Goal: Information Seeking & Learning: Learn about a topic

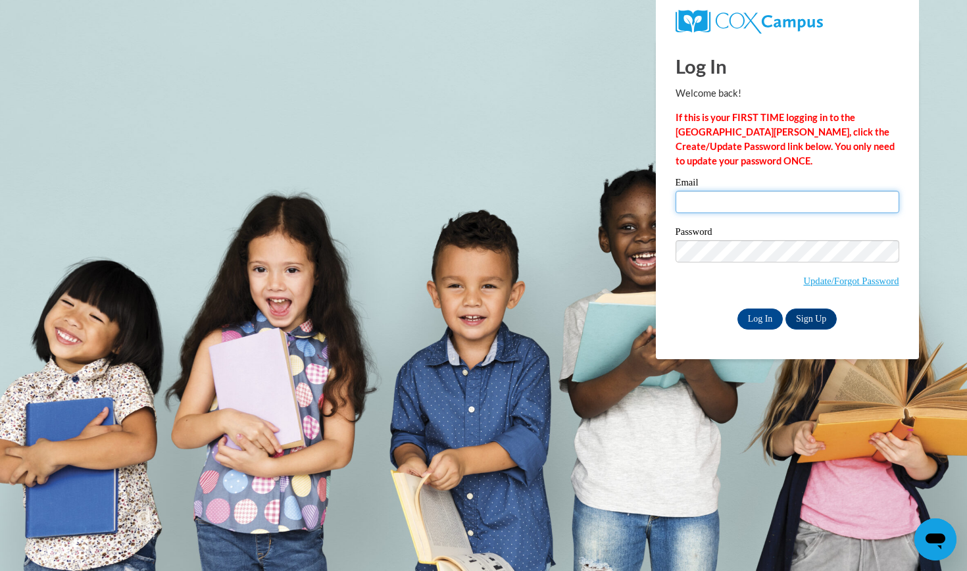
type input "[EMAIL_ADDRESS][DOMAIN_NAME]"
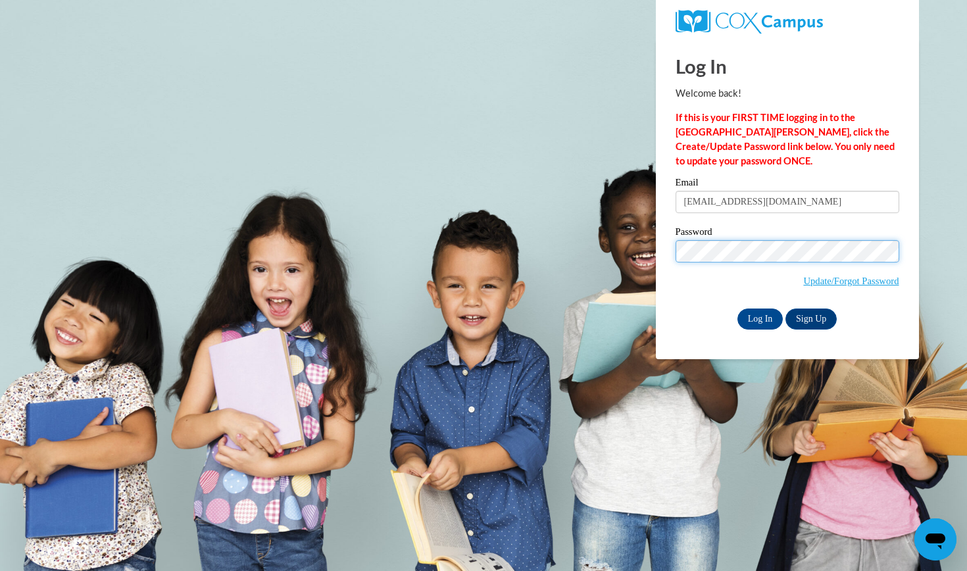
click at [759, 316] on input "Log In" at bounding box center [760, 318] width 46 height 21
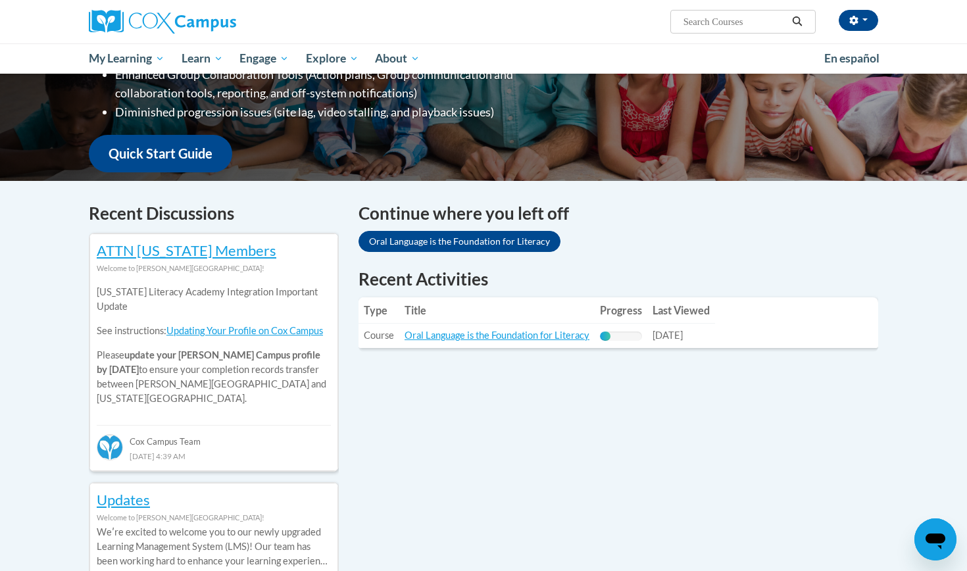
scroll to position [287, 0]
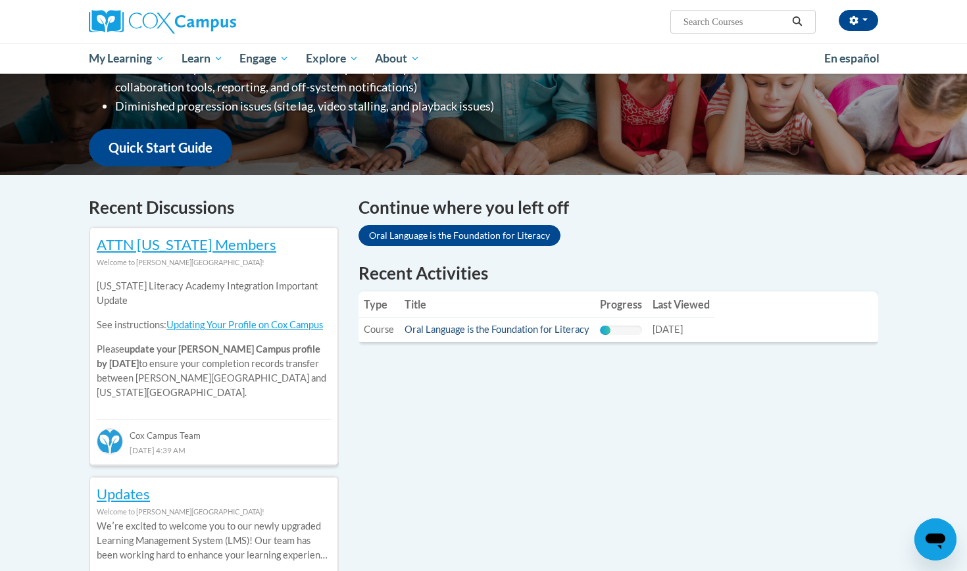
click at [561, 328] on link "Oral Language is the Foundation for Literacy" at bounding box center [497, 329] width 185 height 11
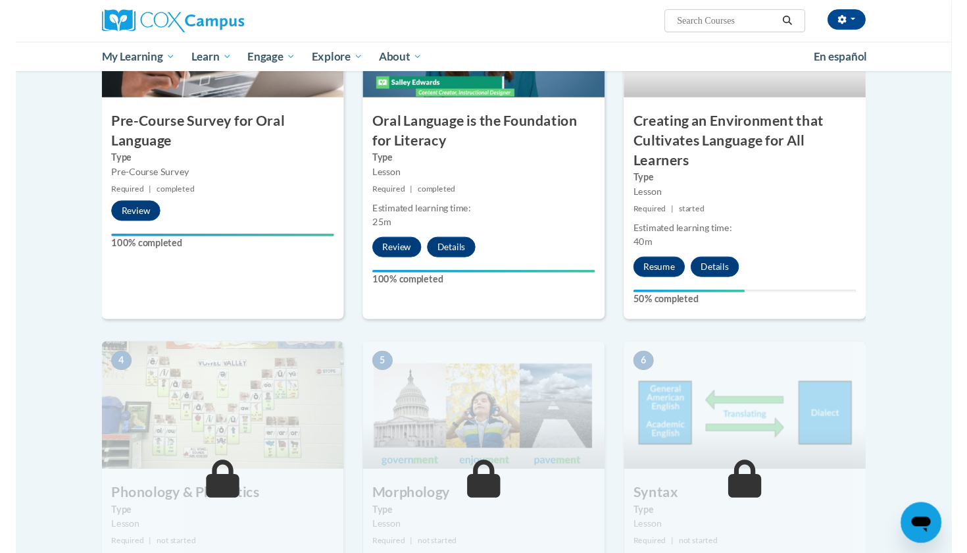
scroll to position [380, 0]
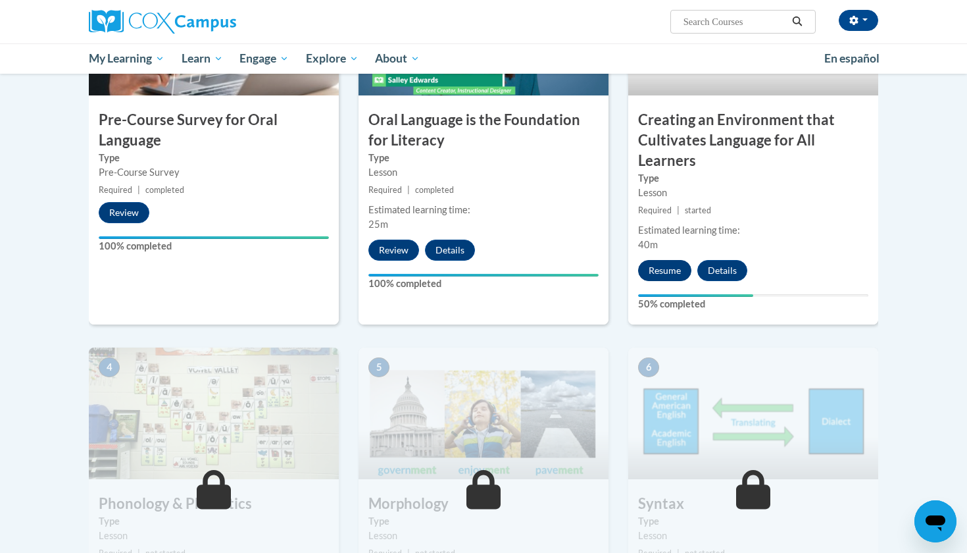
click at [664, 270] on button "Resume" at bounding box center [664, 270] width 53 height 21
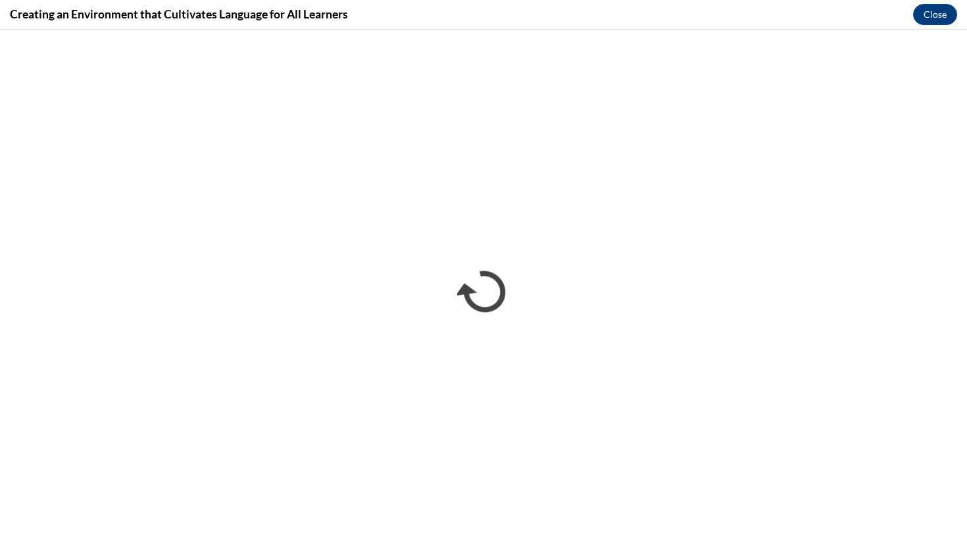
click at [833, 1] on div "Creating an Environment that Cultivates Language for All Learners Close" at bounding box center [483, 15] width 967 height 30
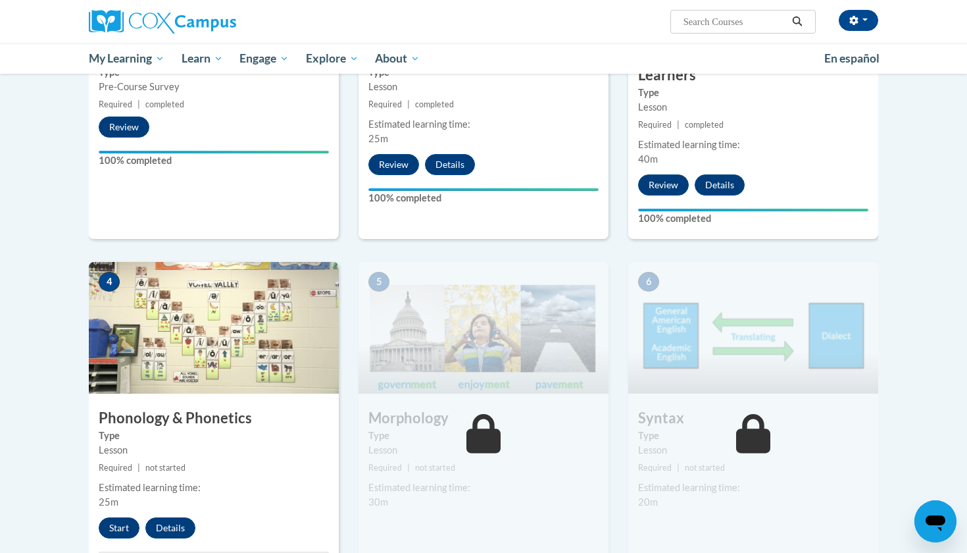
scroll to position [573, 0]
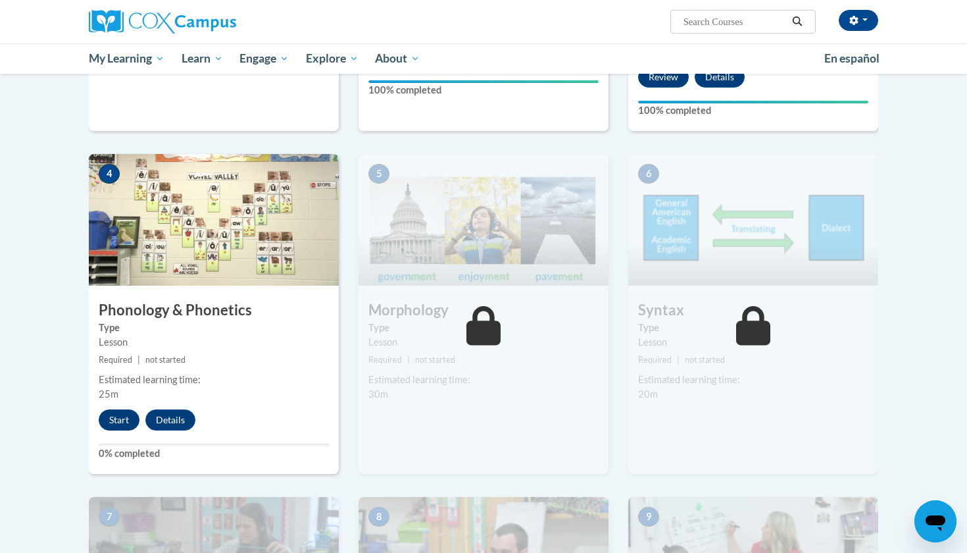
click at [114, 414] on button "Start" at bounding box center [119, 419] width 41 height 21
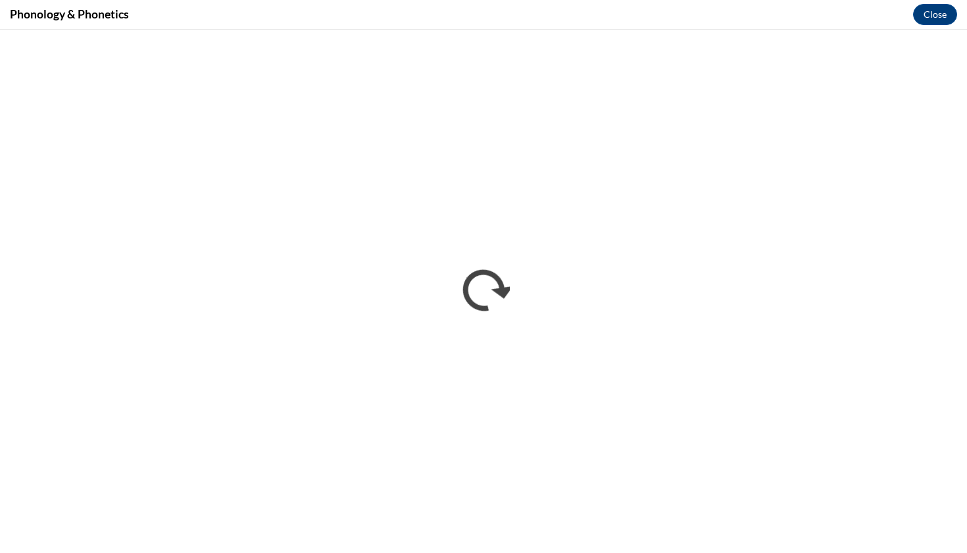
click at [669, 16] on div "Phonology & Phonetics Close" at bounding box center [483, 15] width 967 height 30
